Goal: Complete application form

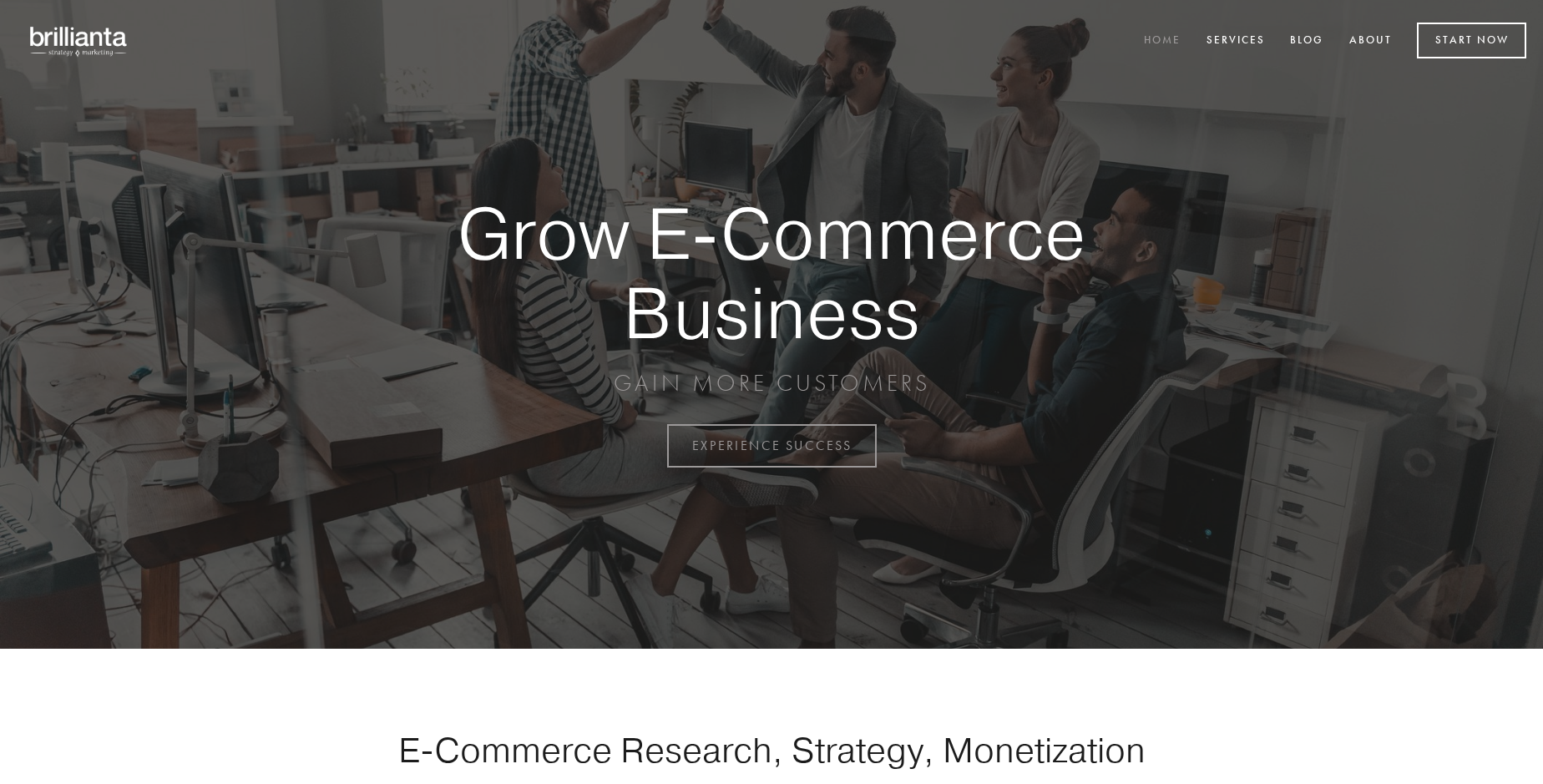
scroll to position [4374, 0]
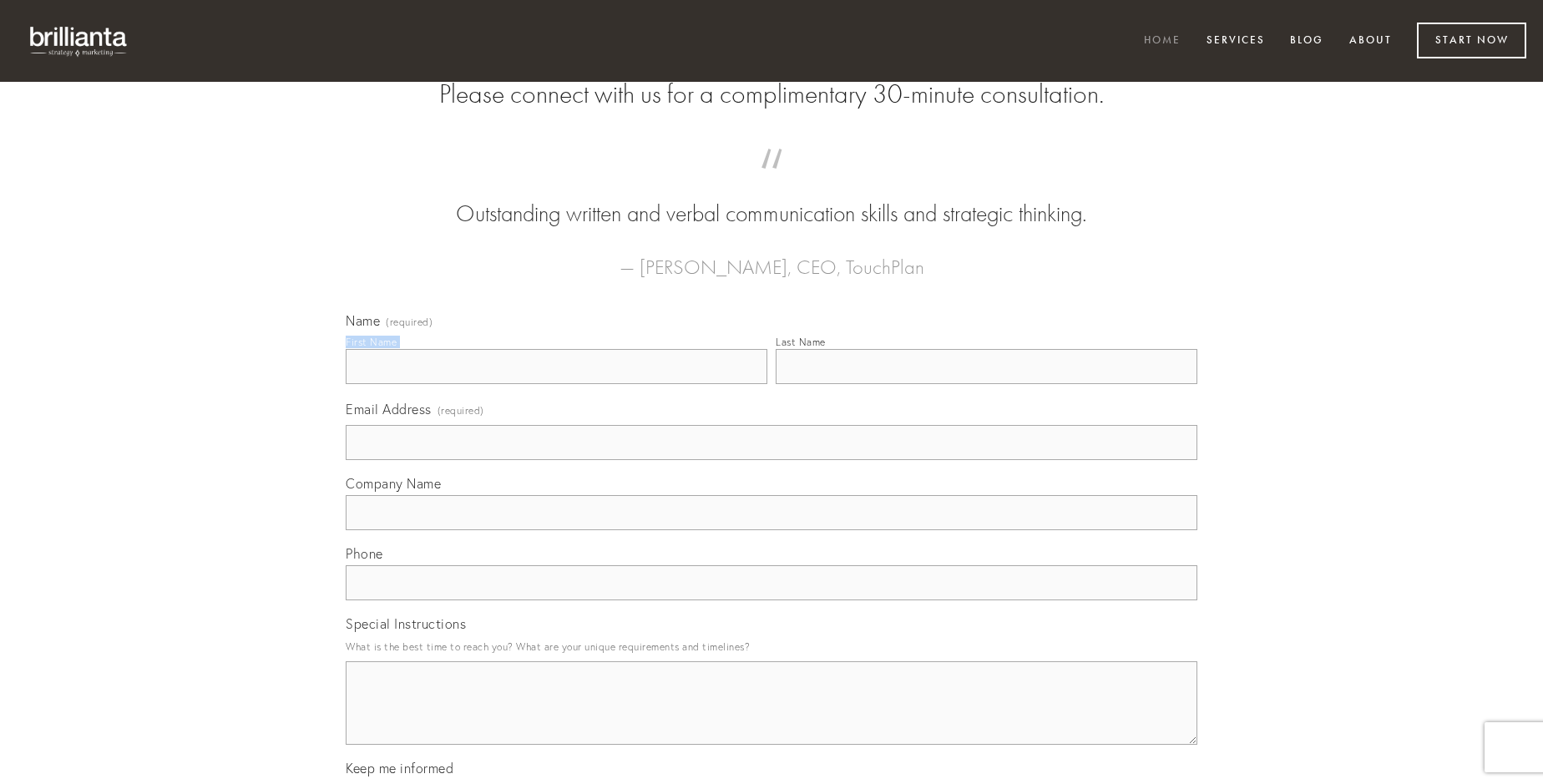
type input "[PERSON_NAME]"
click at [986, 384] on input "Last Name" at bounding box center [986, 366] width 421 height 35
type input "[PERSON_NAME]"
click at [771, 459] on input "Email Address (required)" at bounding box center [771, 442] width 851 height 35
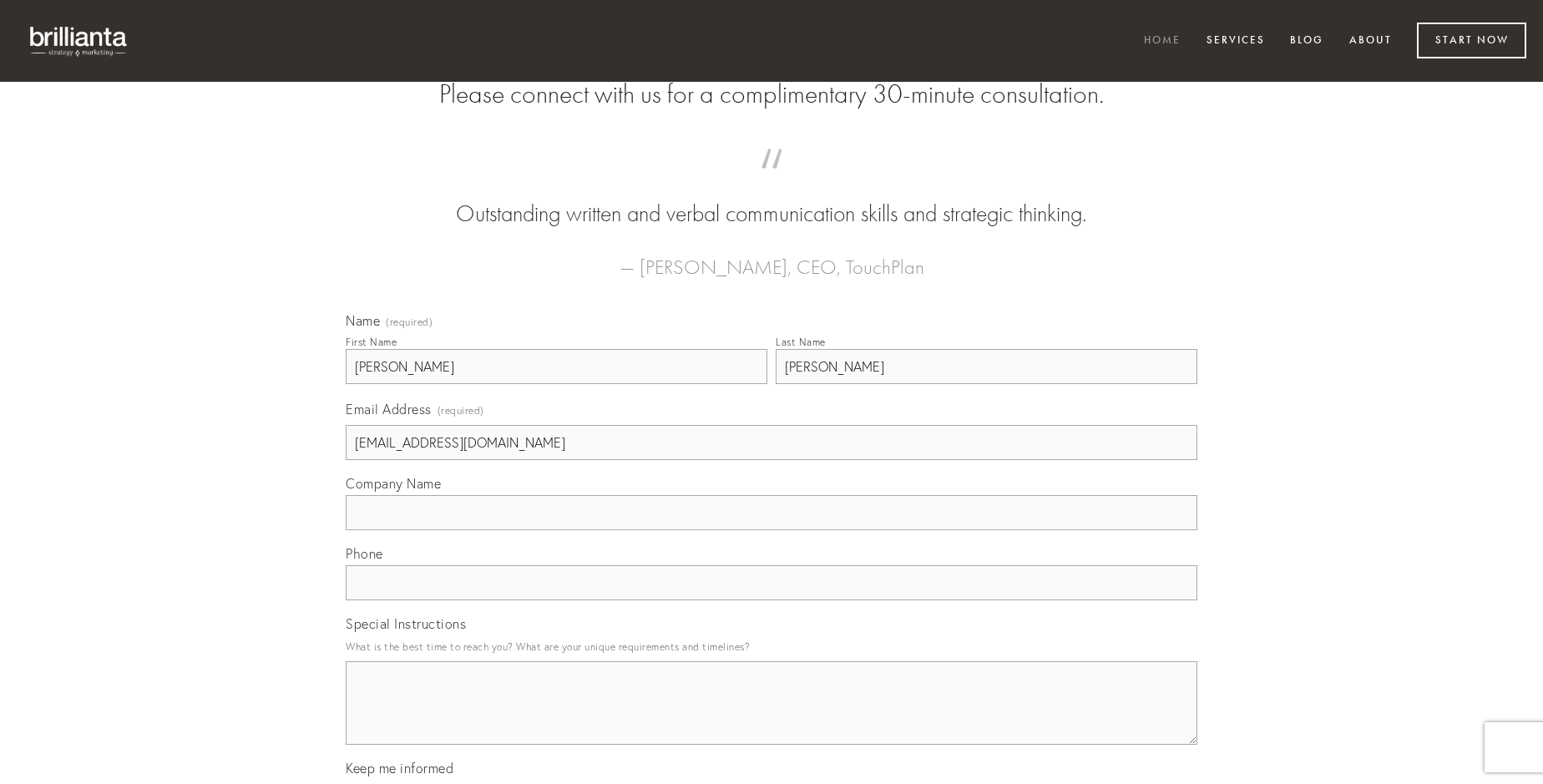
type input "[EMAIL_ADDRESS][DOMAIN_NAME]"
click at [771, 530] on input "Company Name" at bounding box center [771, 512] width 851 height 35
type input "deporto"
click at [771, 600] on input "text" at bounding box center [771, 583] width 851 height 35
click at [771, 717] on textarea "Special Instructions" at bounding box center [771, 702] width 851 height 83
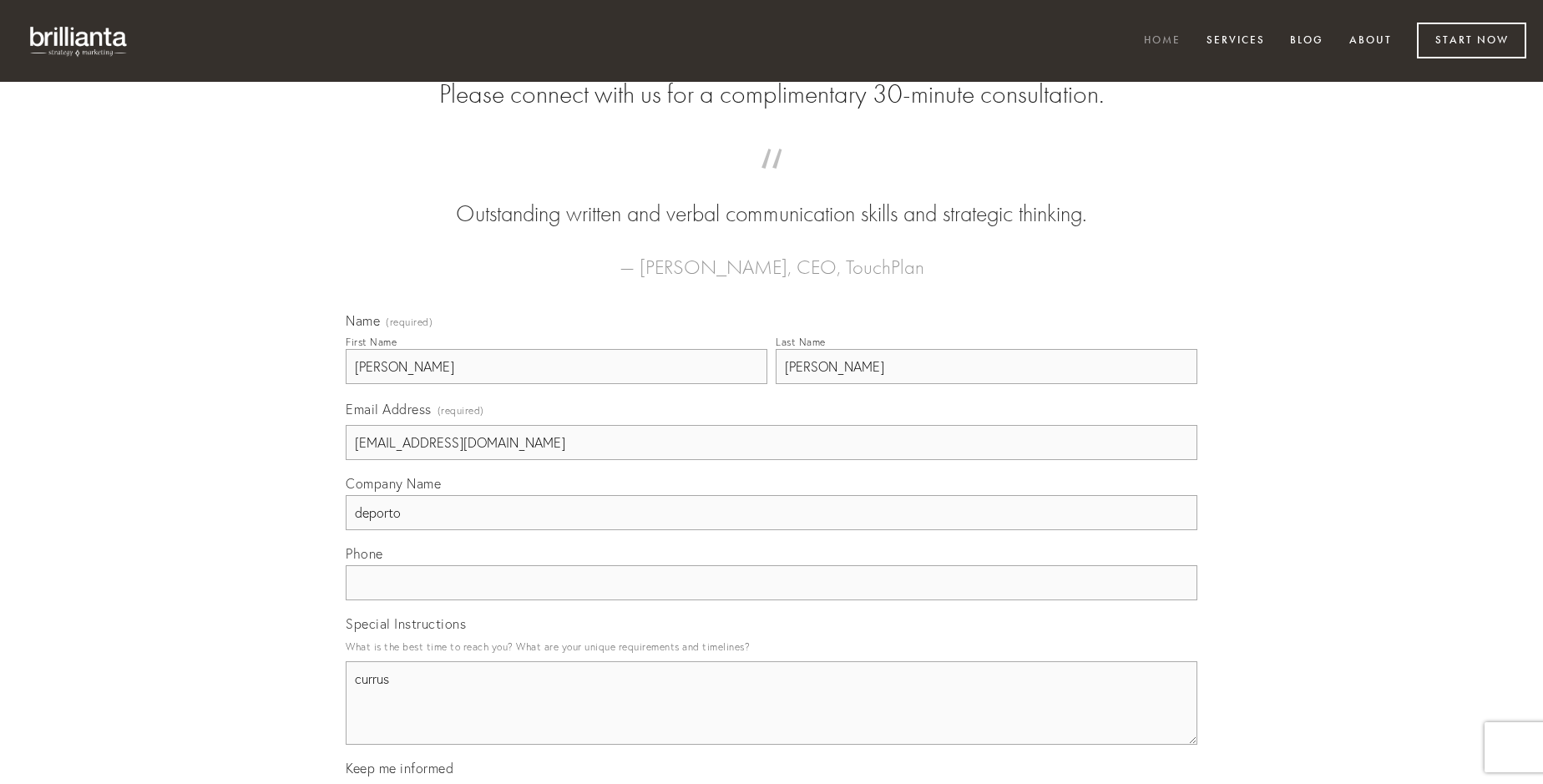
type textarea "currus"
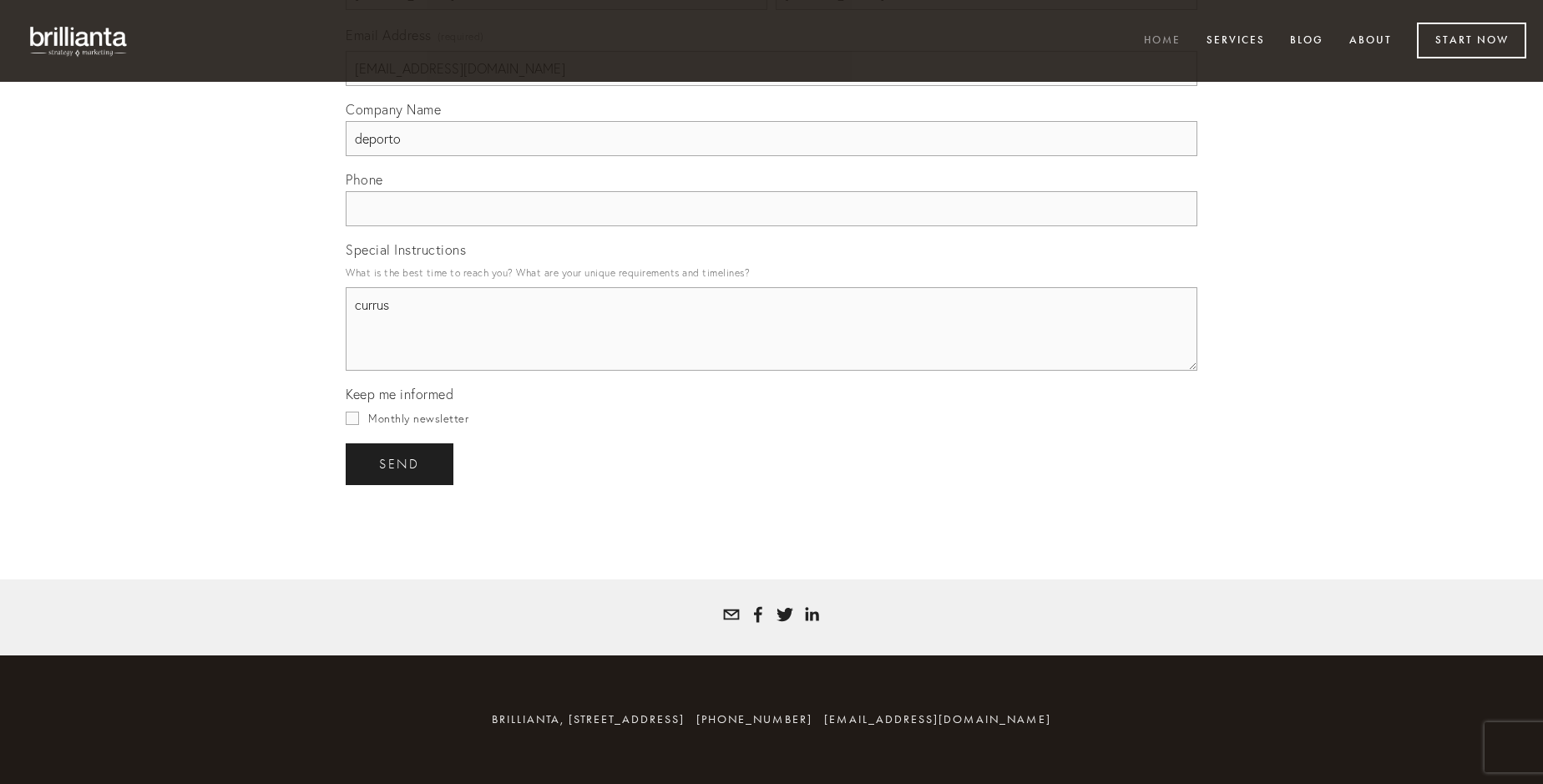
click at [400, 463] on span "send" at bounding box center [399, 464] width 41 height 15
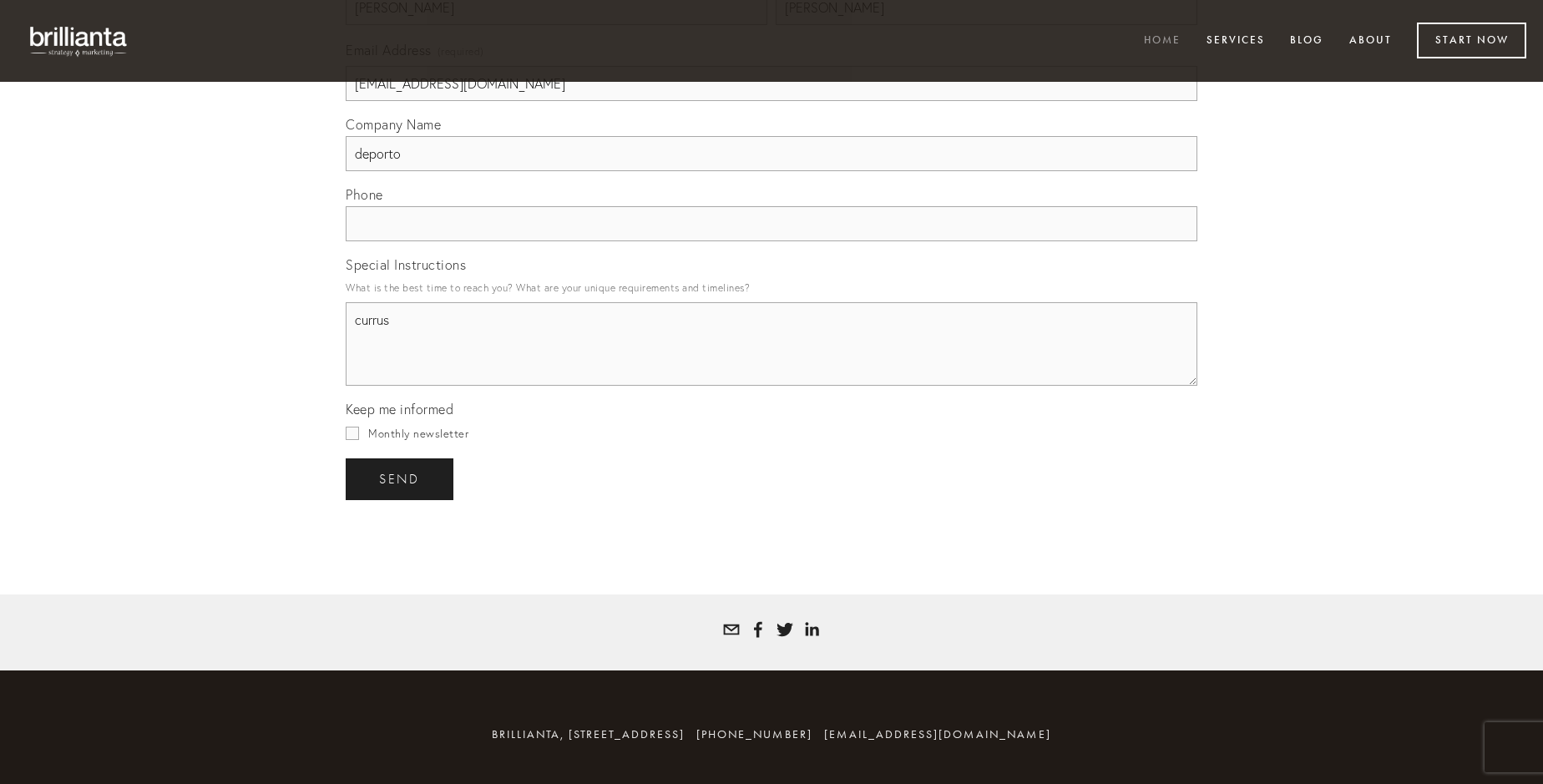
scroll to position [4325, 0]
